Goal: Navigation & Orientation: Find specific page/section

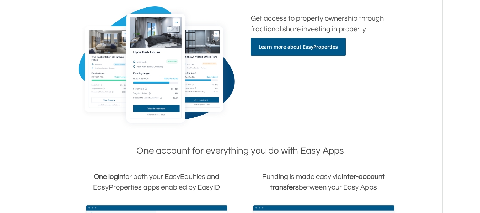
scroll to position [143, 0]
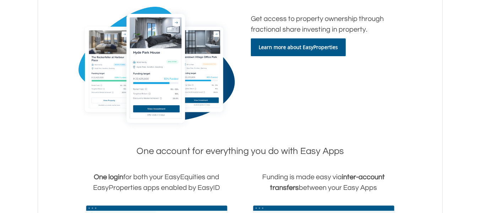
click at [272, 49] on link "Learn more about EasyProperties" at bounding box center [298, 47] width 95 height 18
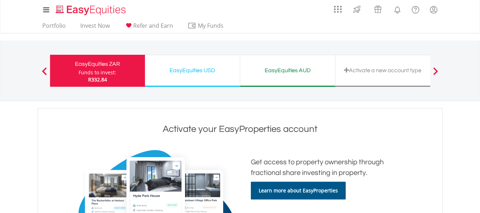
click at [97, 69] on div "Funds to invest:" at bounding box center [98, 72] width 38 height 7
click at [48, 28] on link "Portfolio" at bounding box center [53, 27] width 29 height 11
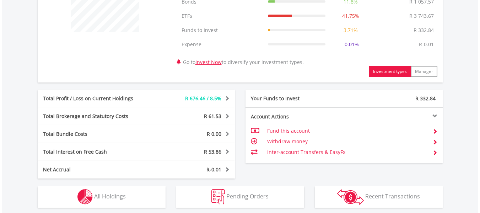
scroll to position [431, 0]
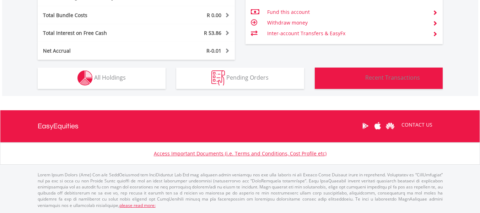
click at [378, 79] on span "Recent Transactions" at bounding box center [392, 78] width 55 height 8
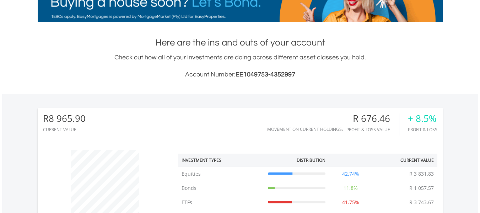
scroll to position [0, 0]
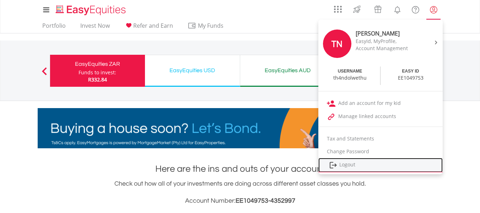
click at [346, 163] on link "Logout" at bounding box center [380, 165] width 124 height 15
